Goal: Transaction & Acquisition: Purchase product/service

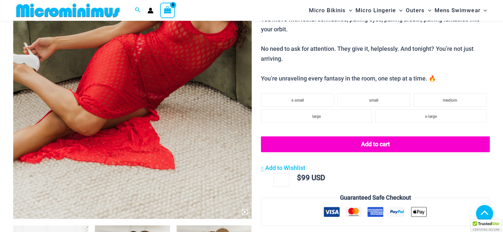
scroll to position [355, 0]
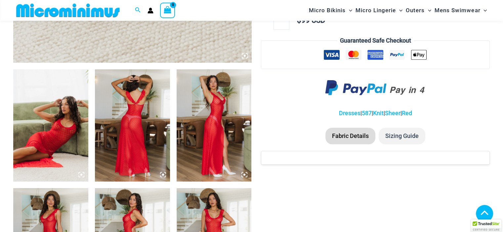
click at [69, 127] on img at bounding box center [50, 125] width 75 height 112
click at [128, 133] on img at bounding box center [132, 125] width 75 height 112
click at [161, 172] on icon at bounding box center [163, 175] width 6 height 6
click at [223, 106] on img at bounding box center [214, 125] width 75 height 112
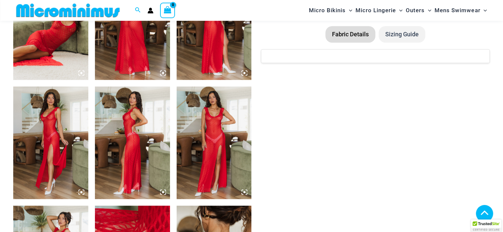
click at [210, 137] on img at bounding box center [214, 143] width 75 height 112
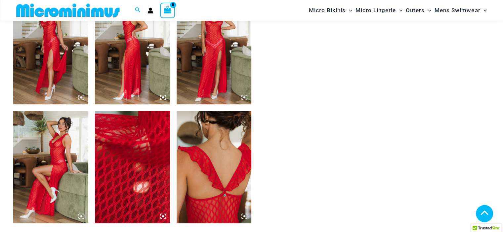
scroll to position [556, 0]
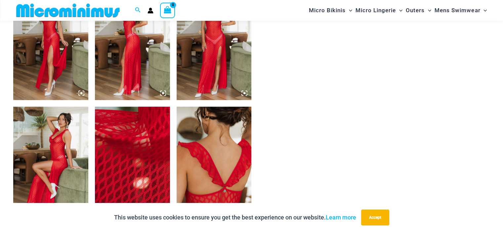
click at [60, 157] on img at bounding box center [50, 163] width 75 height 112
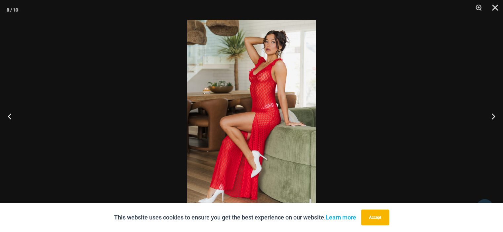
click at [281, 82] on img at bounding box center [251, 116] width 129 height 193
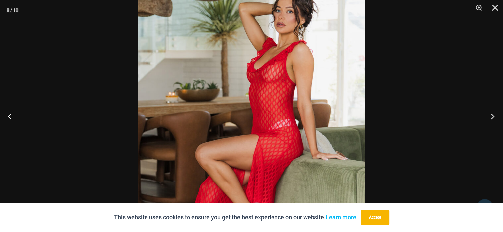
click at [494, 117] on button "Next" at bounding box center [490, 116] width 25 height 33
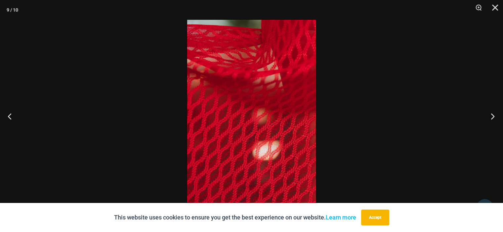
click at [494, 116] on button "Next" at bounding box center [490, 116] width 25 height 33
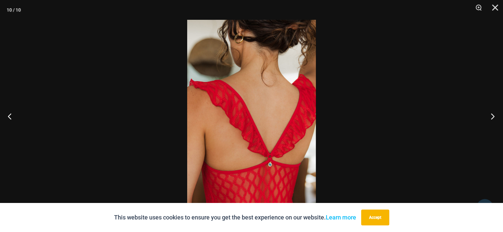
click at [494, 116] on button "Next" at bounding box center [490, 116] width 25 height 33
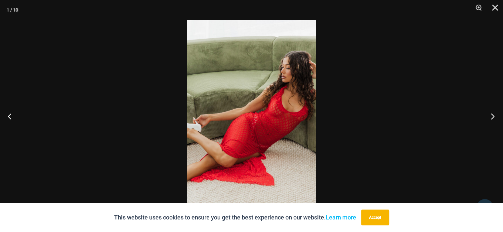
click at [494, 116] on button "Next" at bounding box center [490, 116] width 25 height 33
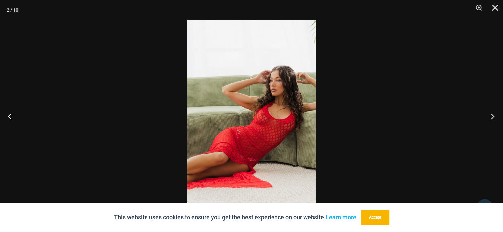
click at [494, 116] on button "Next" at bounding box center [490, 116] width 25 height 33
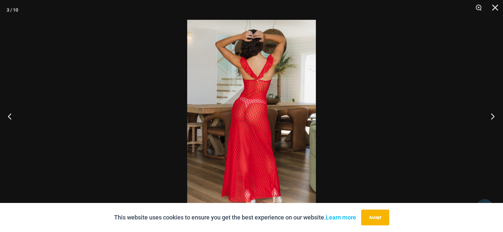
click at [494, 116] on button "Next" at bounding box center [490, 116] width 25 height 33
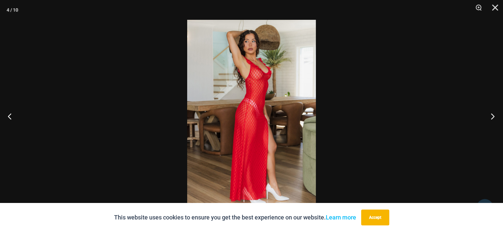
click at [494, 116] on button "Next" at bounding box center [490, 116] width 25 height 33
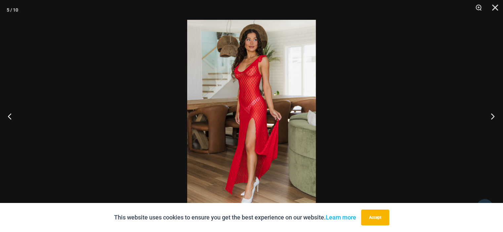
click at [494, 116] on button "Next" at bounding box center [490, 116] width 25 height 33
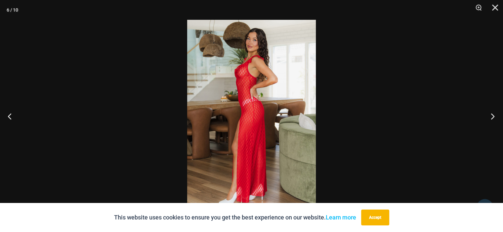
click at [494, 116] on button "Next" at bounding box center [490, 116] width 25 height 33
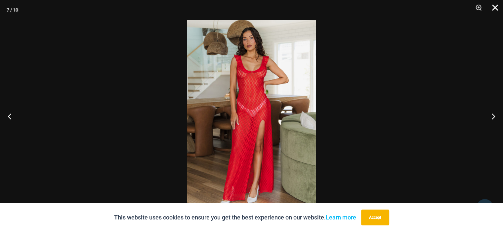
click at [494, 9] on button "Close" at bounding box center [492, 10] width 17 height 20
